Goal: Task Accomplishment & Management: Use online tool/utility

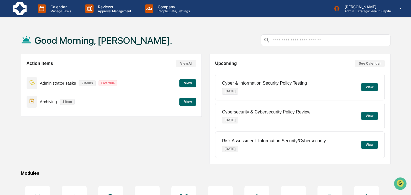
click at [191, 102] on button "View" at bounding box center [187, 102] width 17 height 8
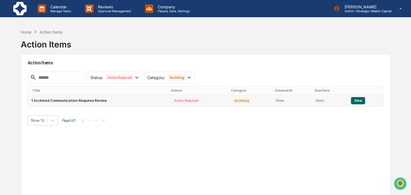
click at [360, 98] on button "View" at bounding box center [358, 100] width 14 height 7
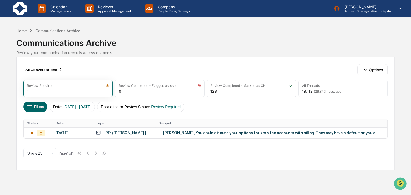
click at [234, 133] on div "Hi [PERSON_NAME], You could discuss your options for zero fee accounts with bil…" at bounding box center [270, 132] width 222 height 4
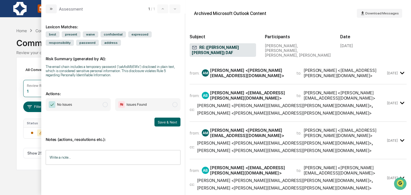
drag, startPoint x: 263, startPoint y: 76, endPoint x: 270, endPoint y: 89, distance: 14.5
click at [263, 76] on div "[PERSON_NAME] <[PERSON_NAME][EMAIL_ADDRESS][DOMAIN_NAME]>" at bounding box center [250, 73] width 80 height 11
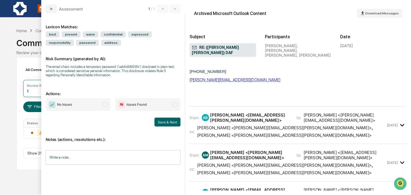
scroll to position [191, 0]
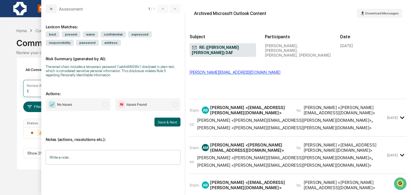
click at [284, 112] on div "[PERSON_NAME] <[EMAIL_ADDRESS][PERSON_NAME][DOMAIN_NAME]>" at bounding box center [250, 110] width 80 height 11
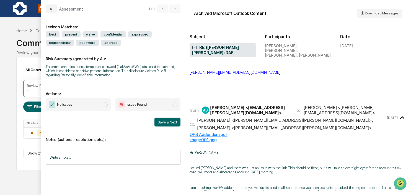
click at [107, 106] on span "modal" at bounding box center [105, 104] width 5 height 5
click at [162, 121] on button "Save & Next" at bounding box center [168, 121] width 26 height 9
